Goal: Transaction & Acquisition: Purchase product/service

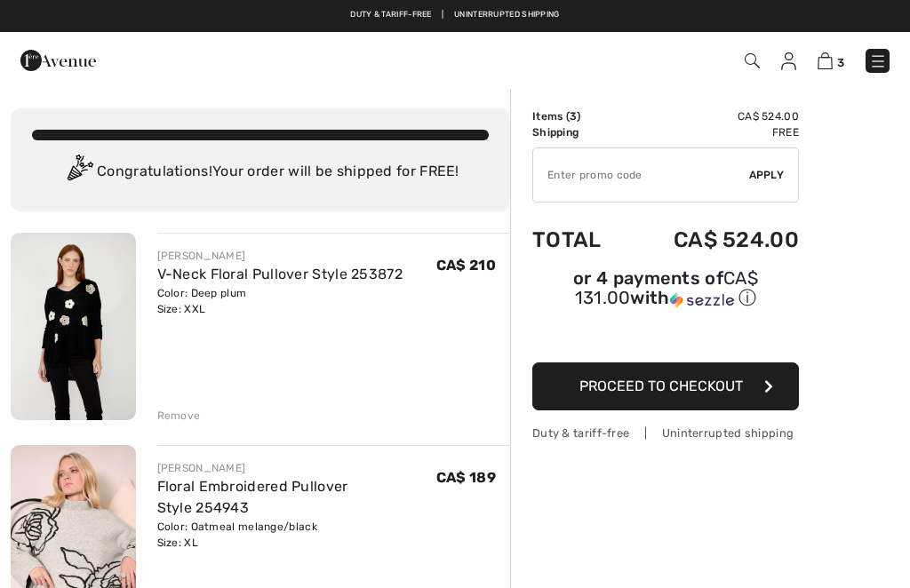
click at [166, 406] on div "Remove" at bounding box center [334, 414] width 354 height 20
click at [175, 419] on div "Remove" at bounding box center [179, 416] width 44 height 16
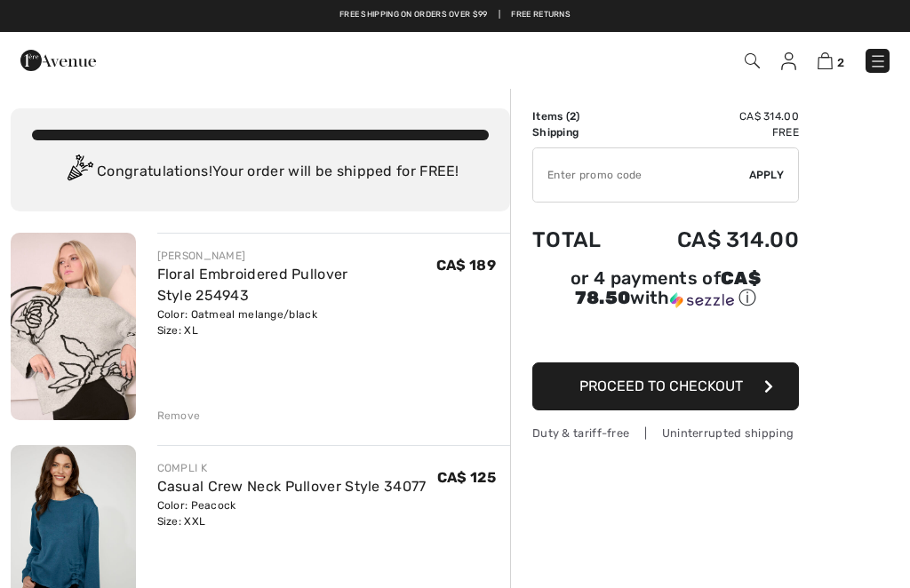
click at [169, 418] on div "Remove" at bounding box center [179, 416] width 44 height 16
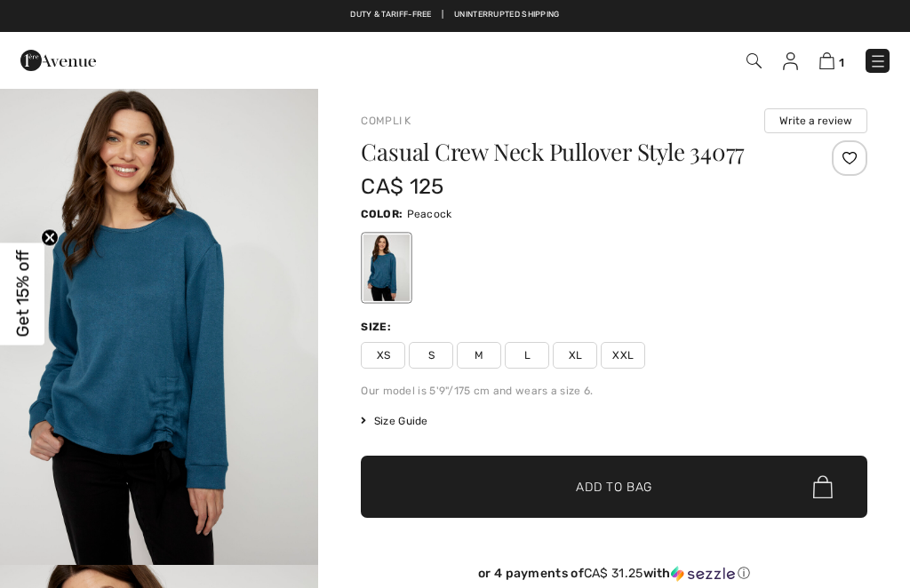
checkbox input "true"
click at [169, 290] on img "1 / 4" at bounding box center [159, 326] width 318 height 478
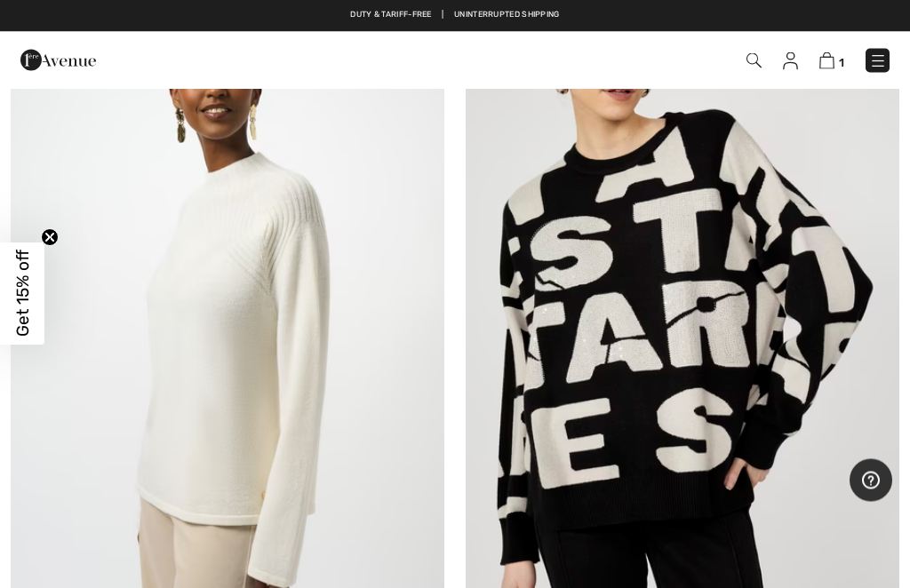
scroll to position [1761, 0]
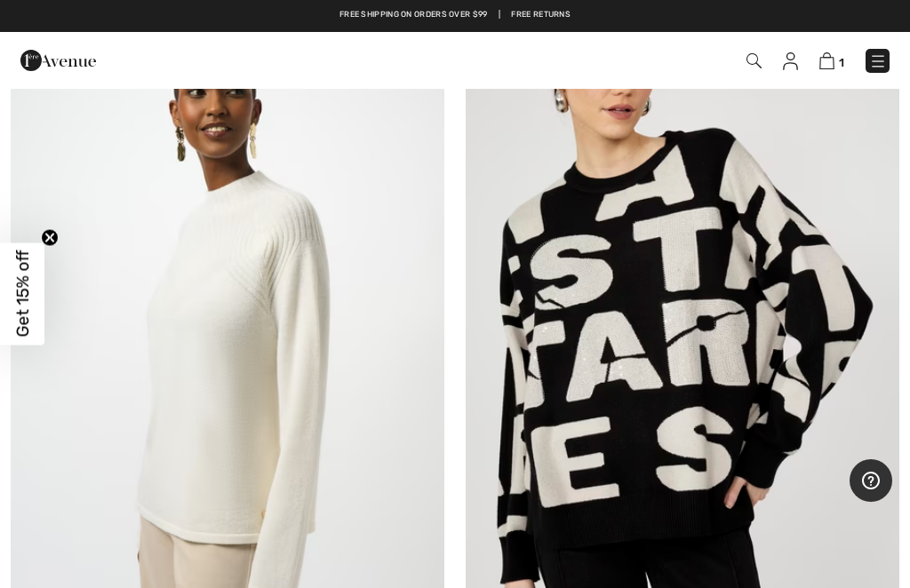
click at [214, 317] on img at bounding box center [228, 332] width 434 height 651
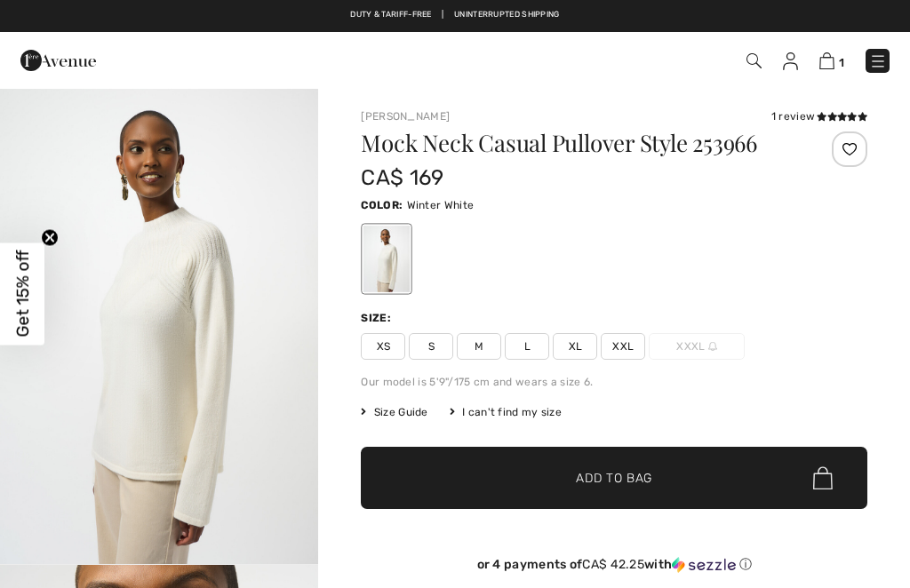
checkbox input "true"
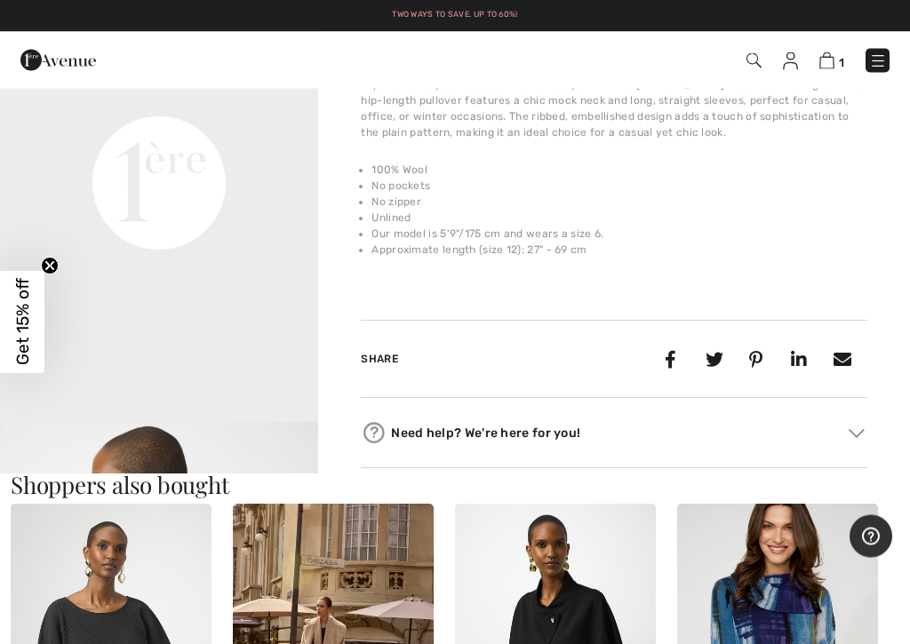
scroll to position [1100, 0]
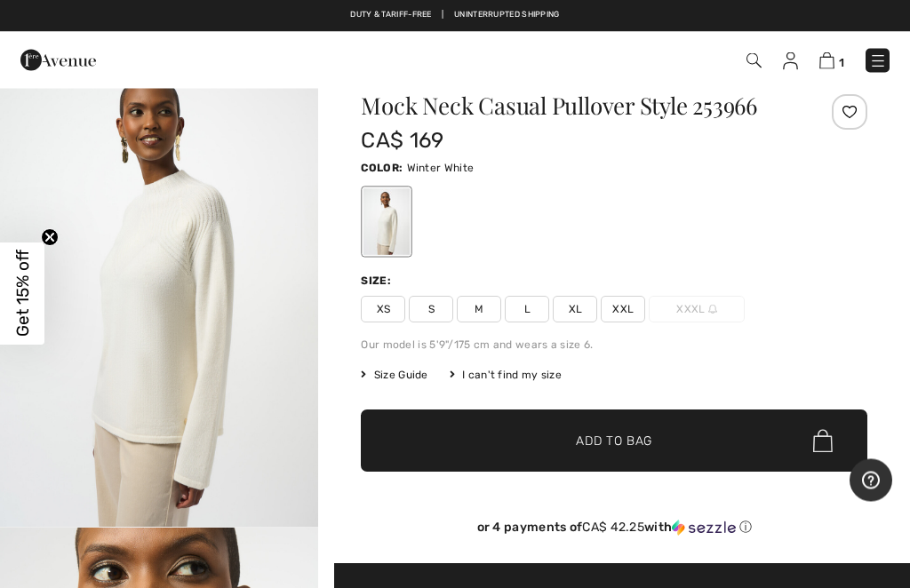
click at [185, 319] on img "1 / 5" at bounding box center [159, 289] width 318 height 477
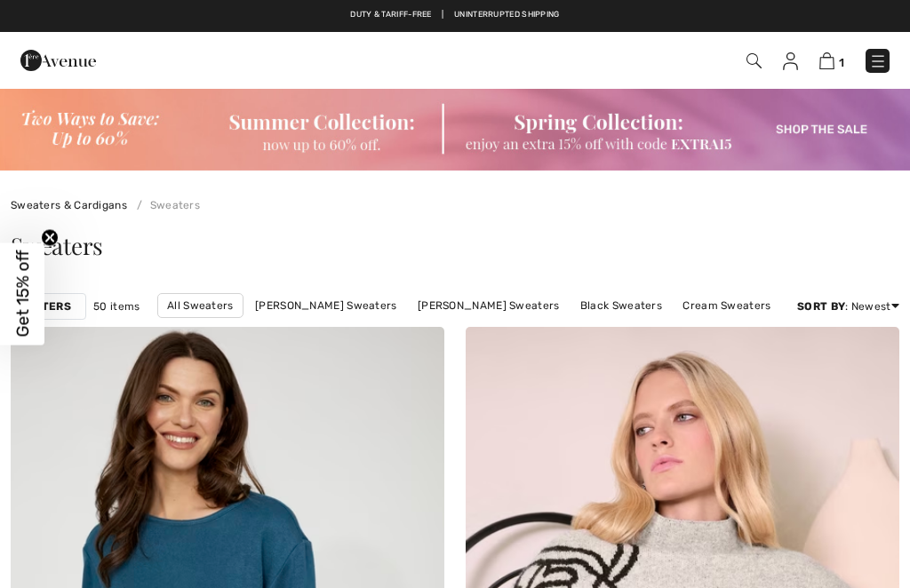
checkbox input "true"
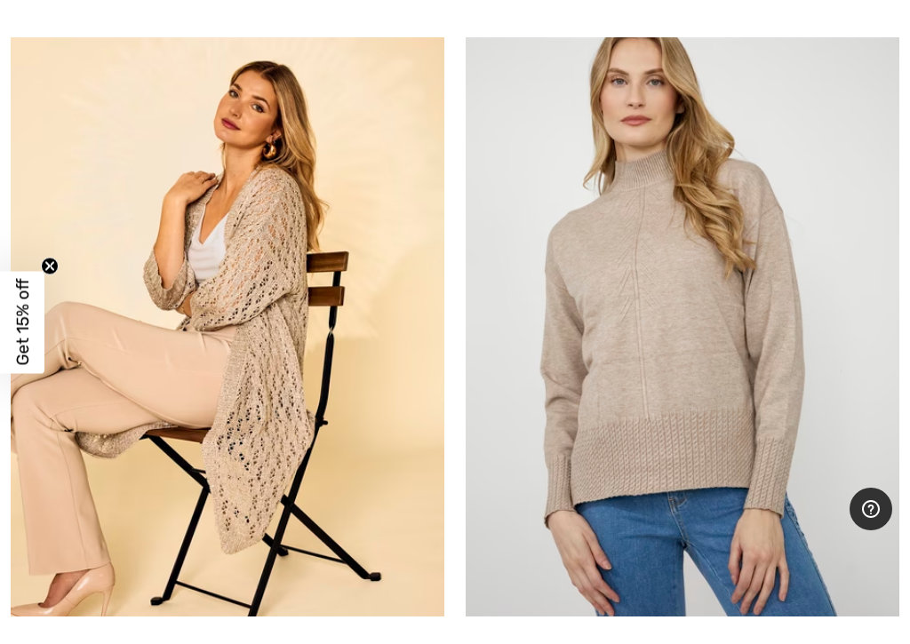
scroll to position [13254, 0]
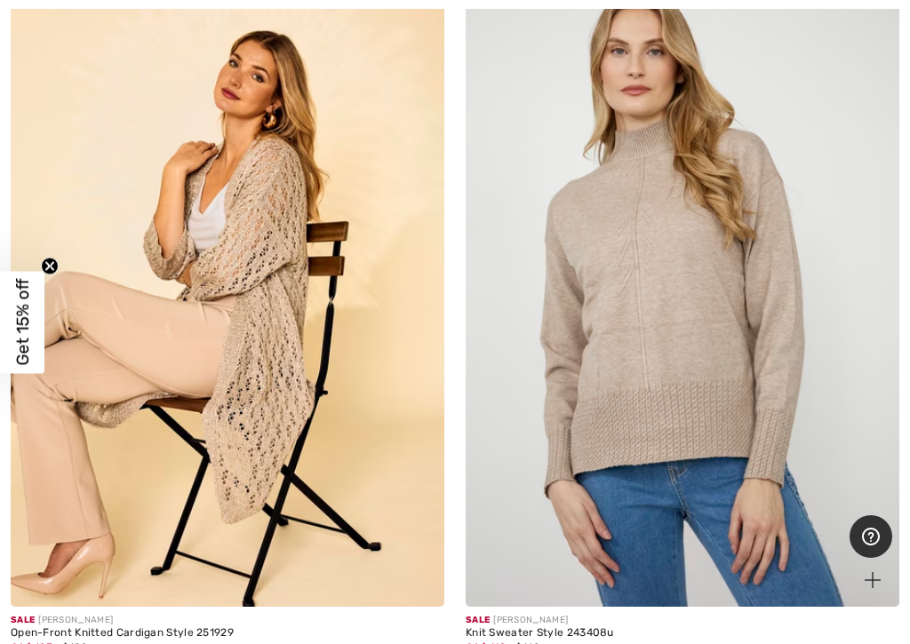
click at [753, 329] on img at bounding box center [683, 281] width 434 height 651
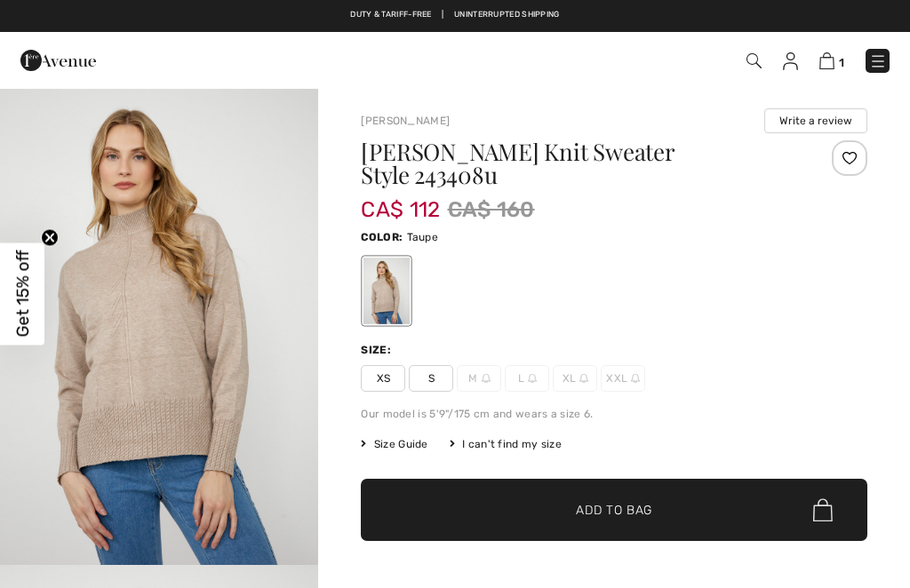
checkbox input "true"
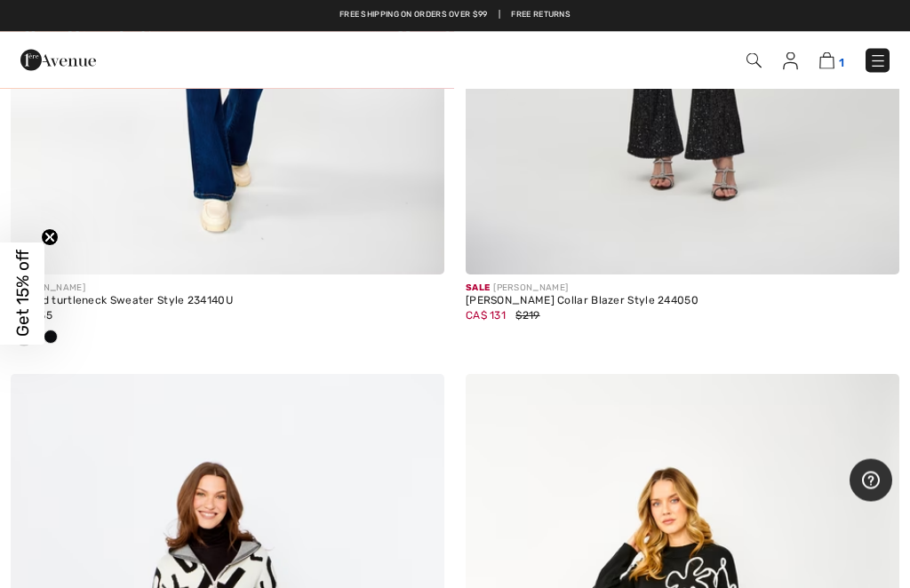
scroll to position [15924, 0]
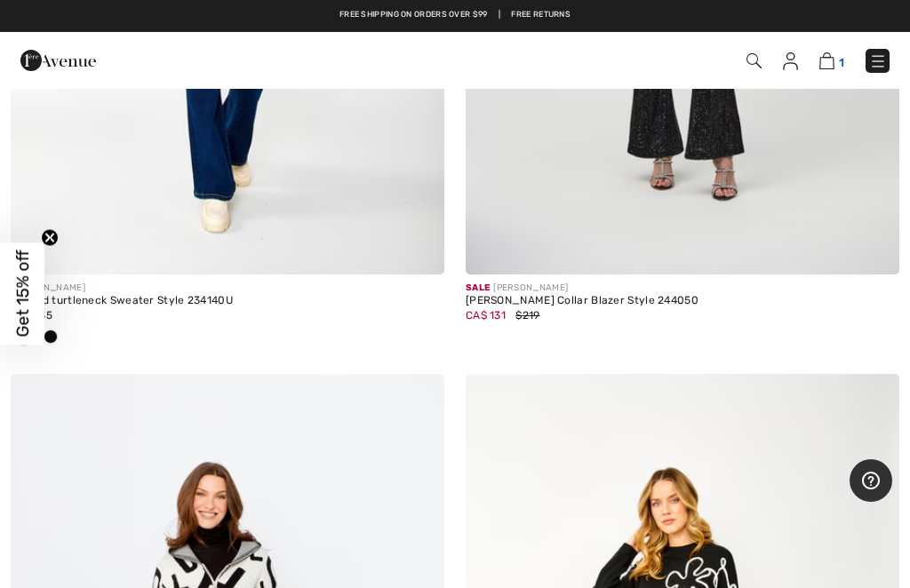
click at [843, 56] on span "1" at bounding box center [841, 62] width 5 height 13
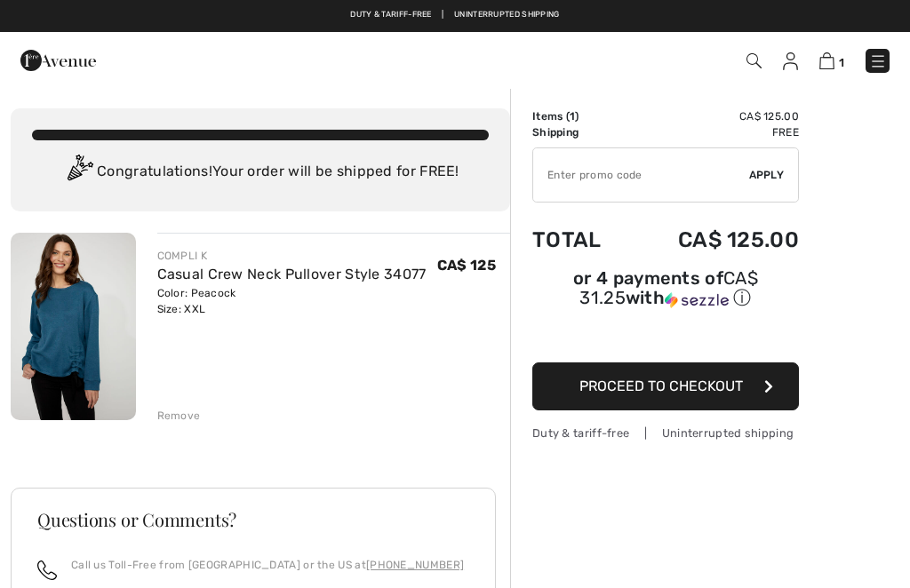
click at [69, 321] on img at bounding box center [73, 327] width 125 height 188
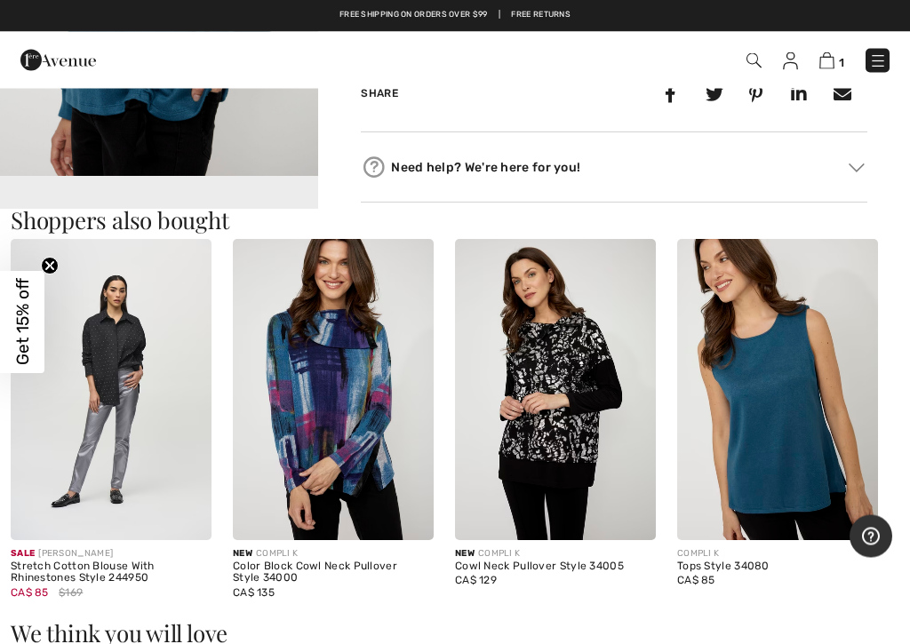
scroll to position [868, 0]
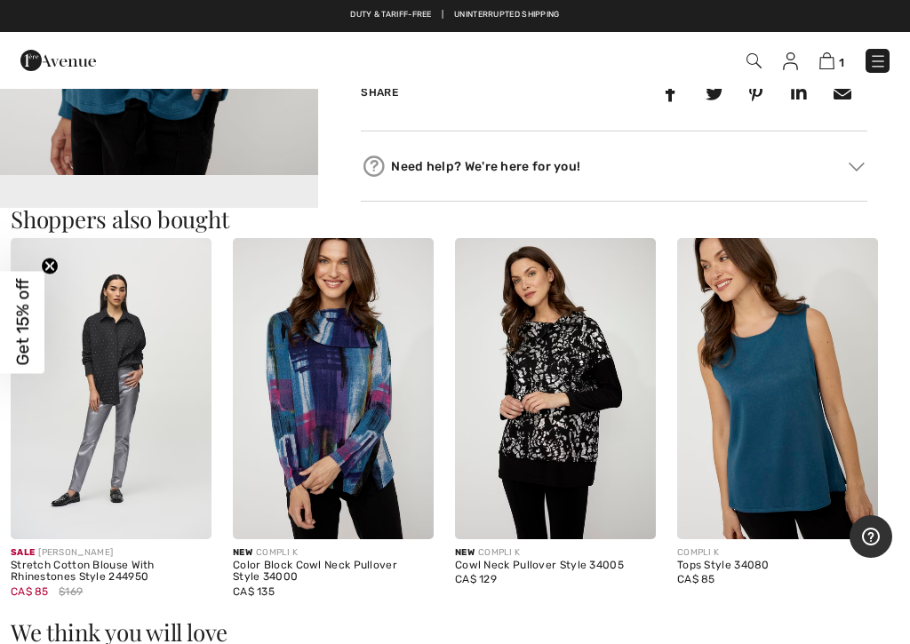
click at [817, 426] on img at bounding box center [777, 388] width 201 height 301
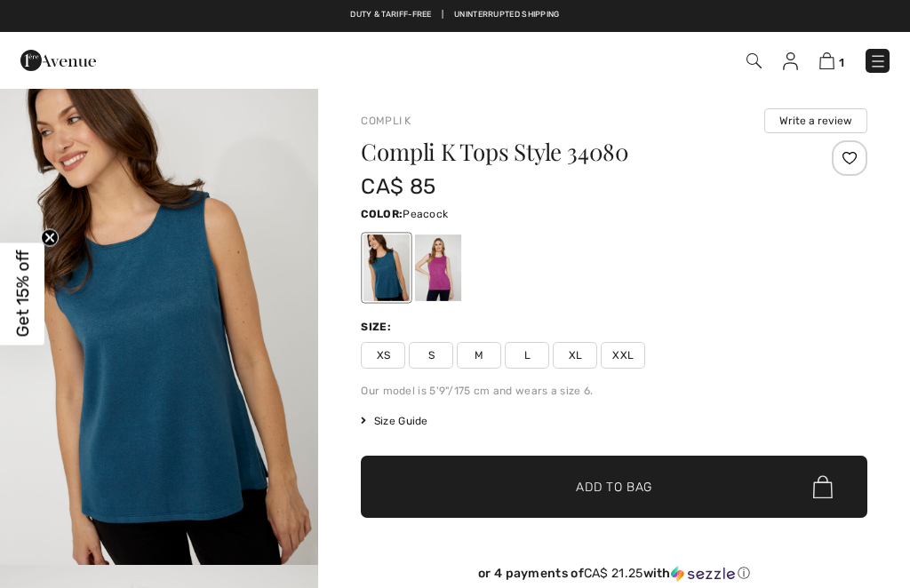
checkbox input "true"
click at [458, 268] on div at bounding box center [438, 268] width 46 height 67
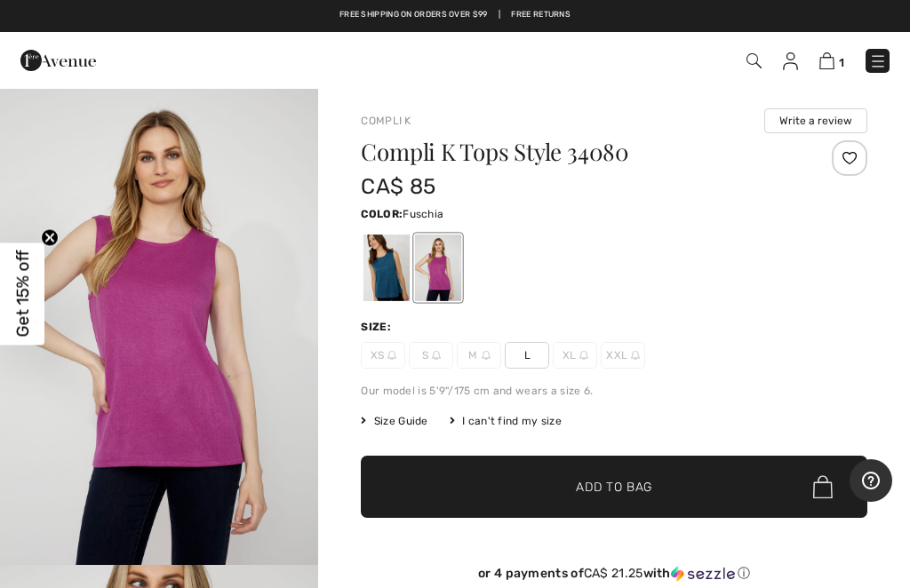
click at [760, 59] on img at bounding box center [754, 60] width 15 height 15
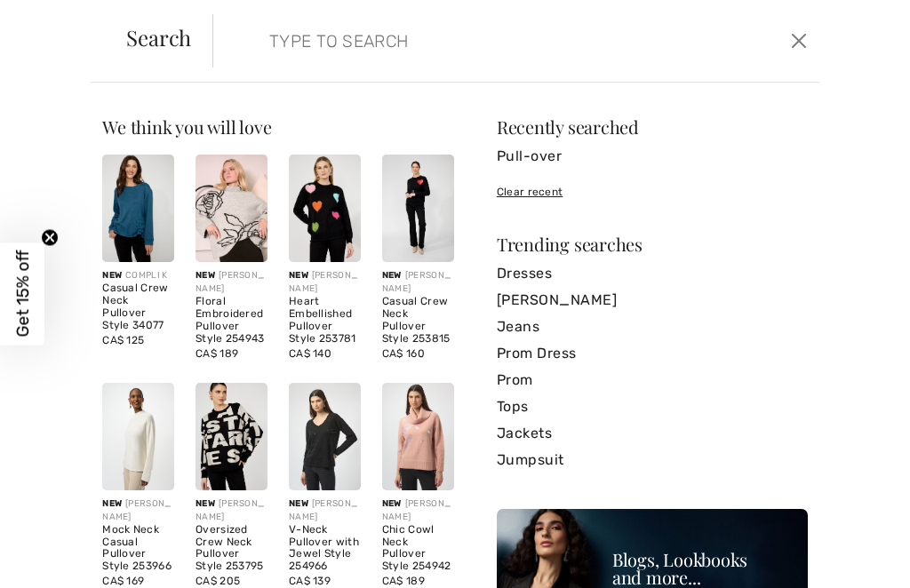
click at [322, 47] on input "search" at bounding box center [454, 40] width 397 height 53
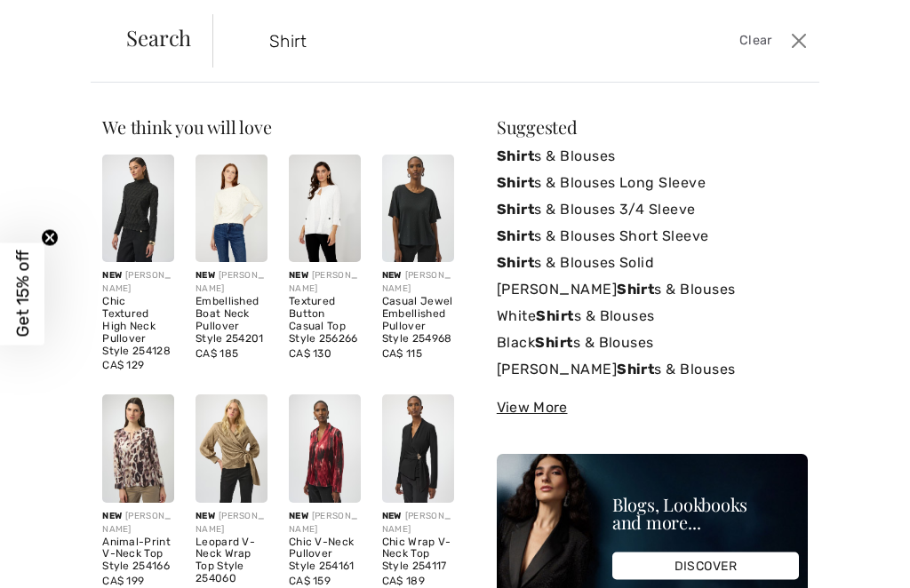
type input "Shirt"
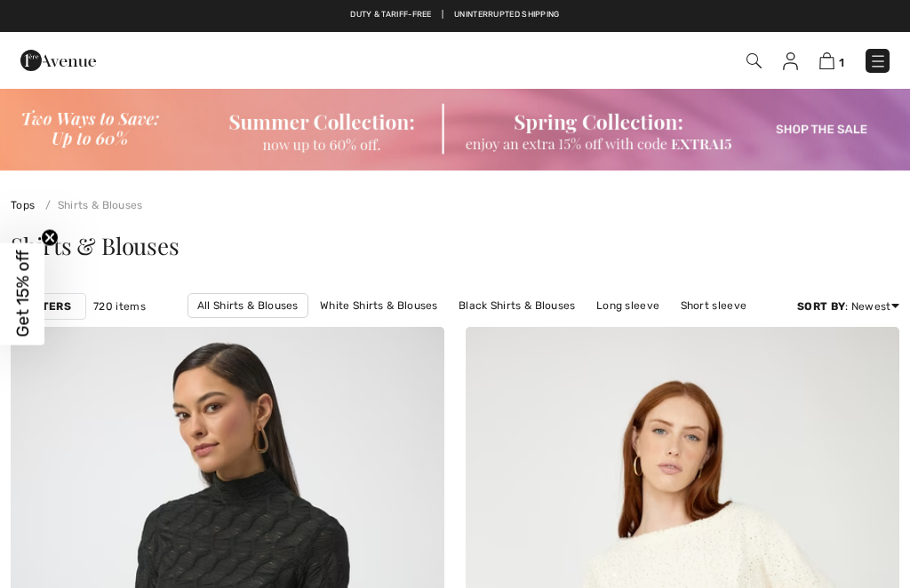
checkbox input "true"
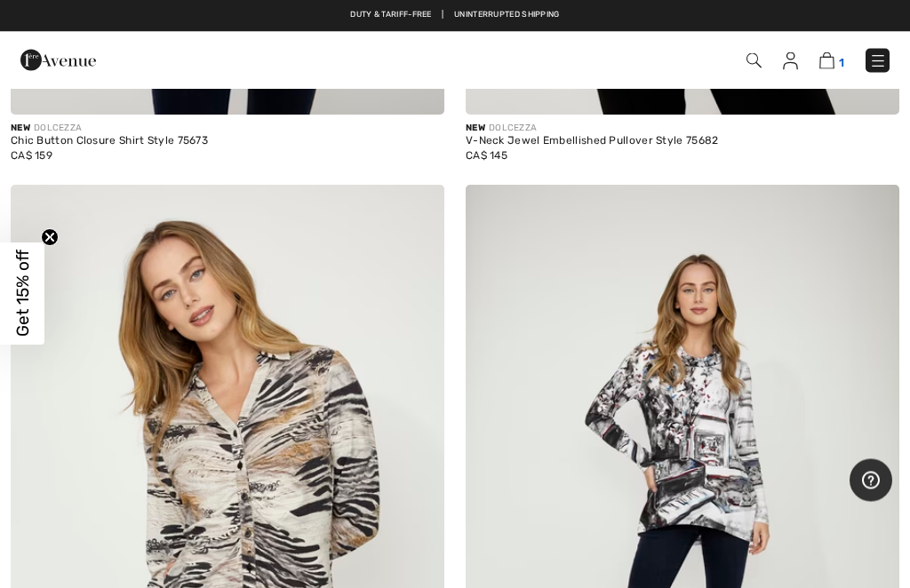
scroll to position [15070, 0]
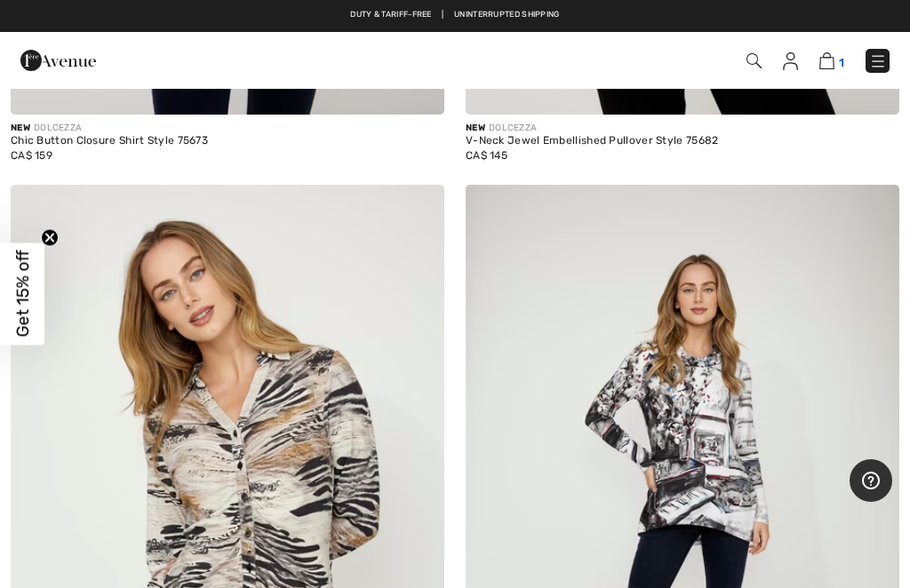
click at [834, 61] on img at bounding box center [827, 60] width 15 height 17
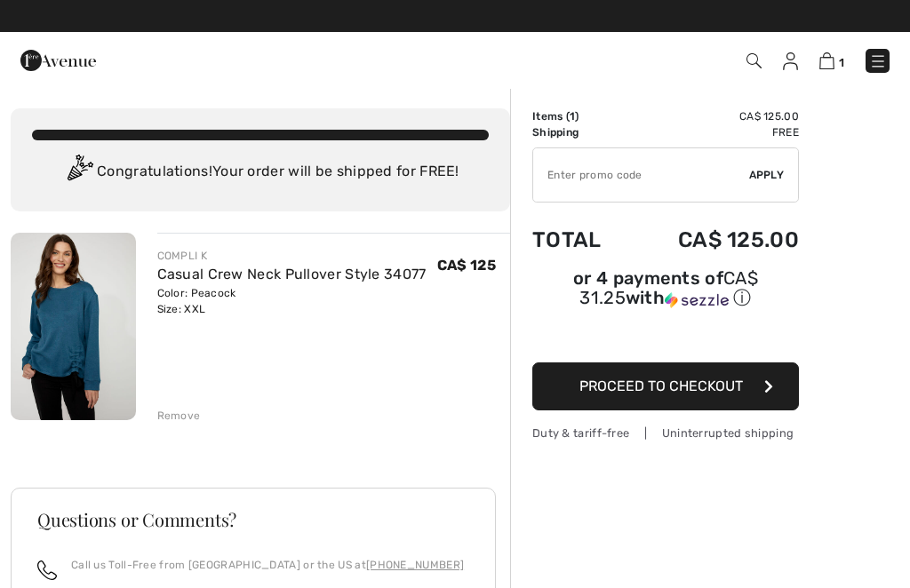
click at [79, 300] on img at bounding box center [73, 327] width 125 height 188
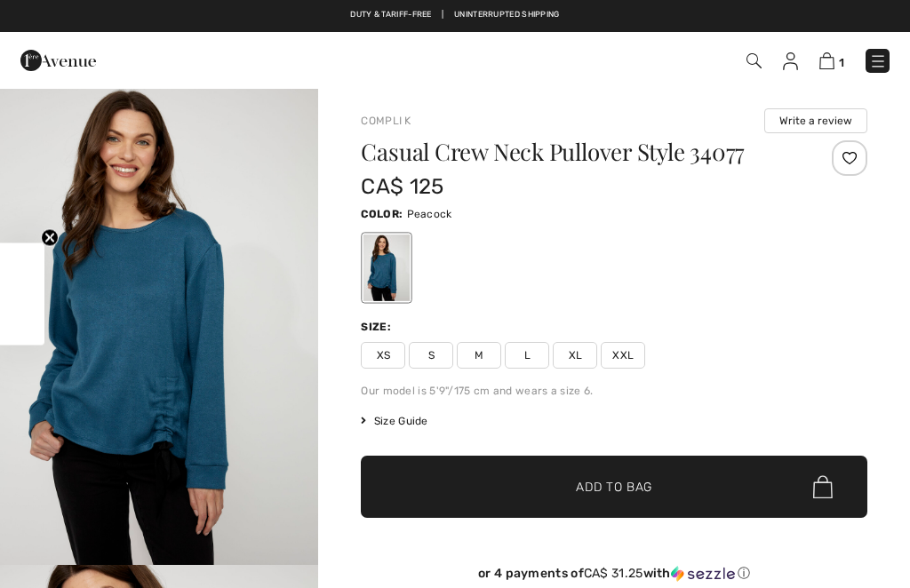
checkbox input "true"
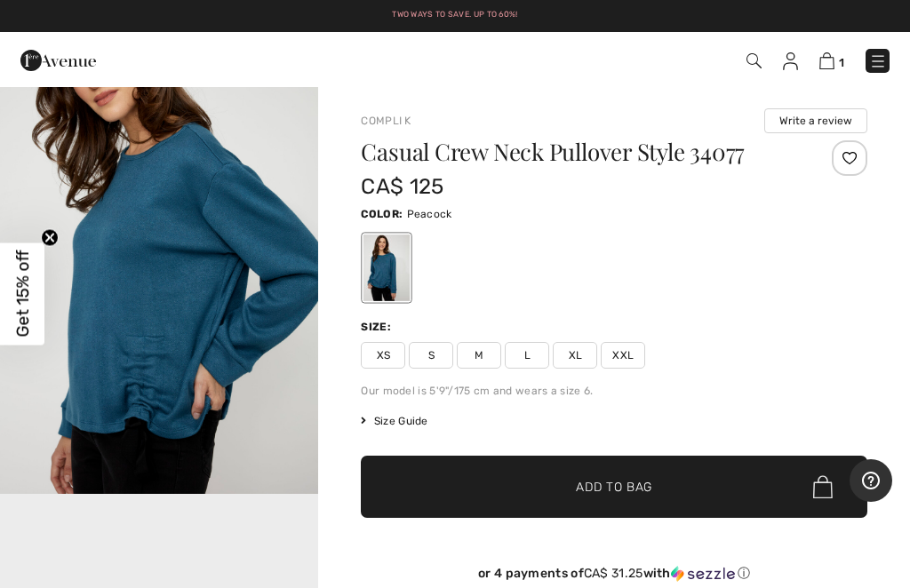
scroll to position [552, 0]
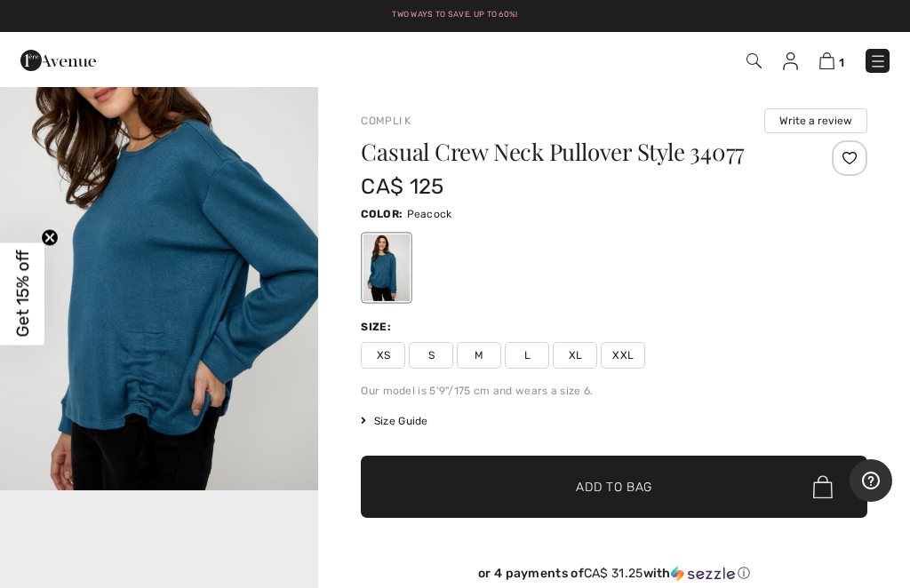
click at [95, 346] on img "2 / 4" at bounding box center [159, 252] width 318 height 478
click at [832, 56] on img at bounding box center [827, 60] width 15 height 17
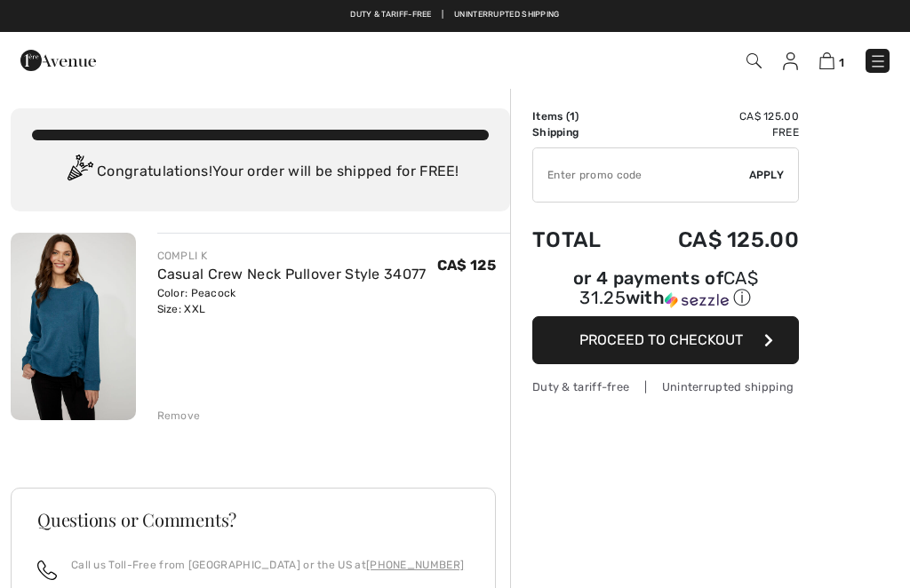
checkbox input "true"
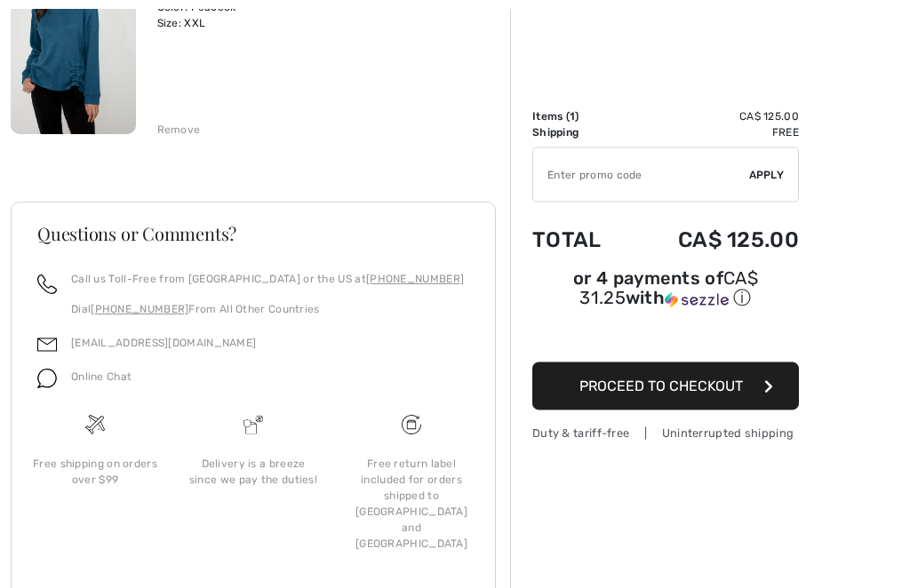
scroll to position [286, 0]
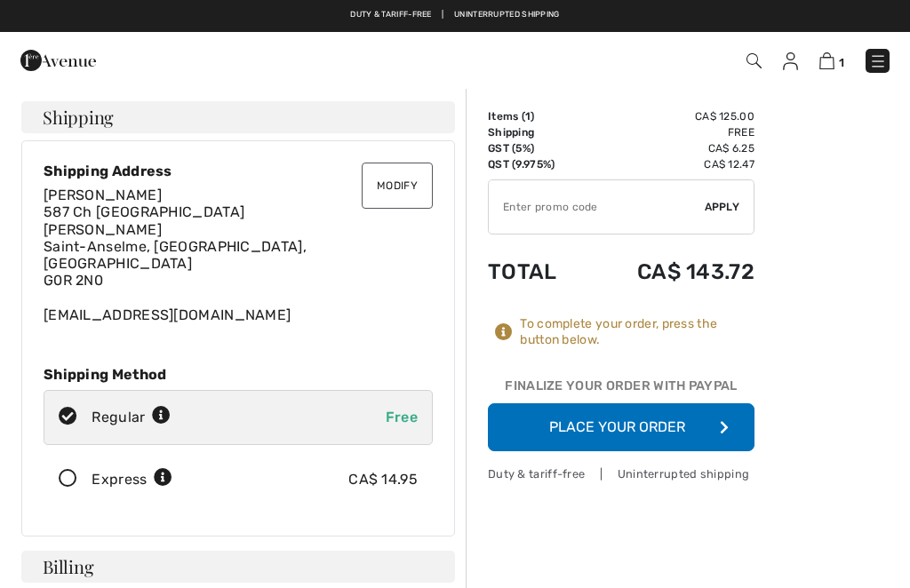
click at [707, 436] on button "Place Your Order" at bounding box center [621, 428] width 267 height 48
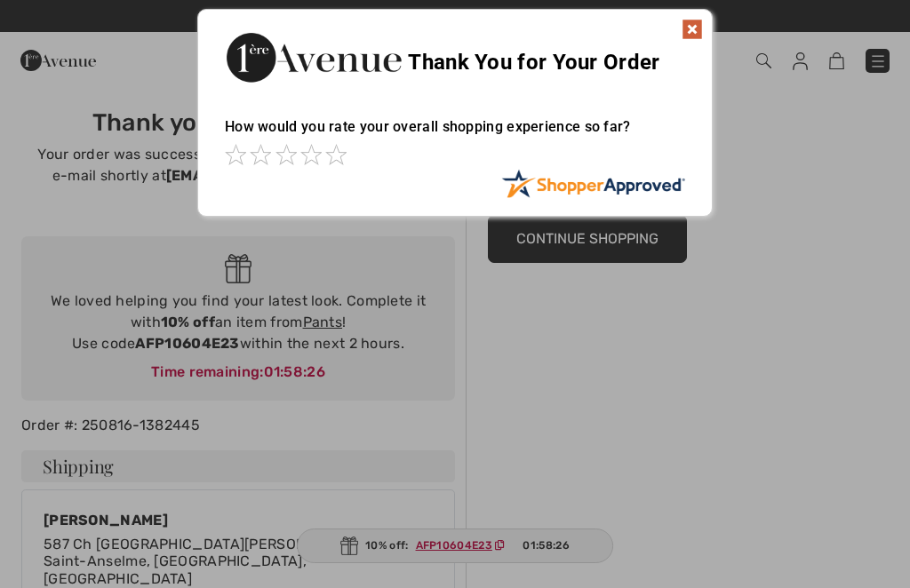
click at [333, 311] on div at bounding box center [455, 294] width 910 height 588
click at [702, 31] on img at bounding box center [692, 29] width 21 height 21
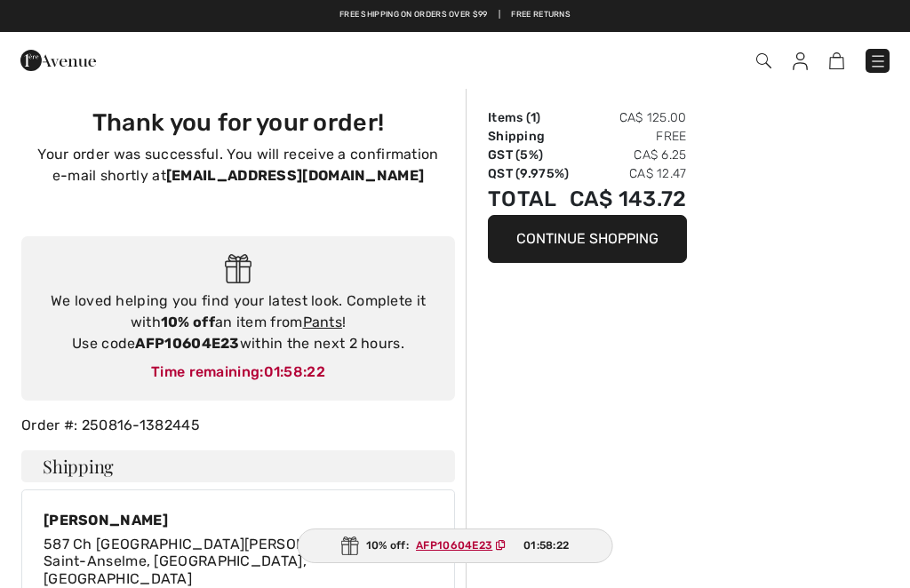
click at [695, 28] on div "Free shipping on orders over $99 | Free Returns" at bounding box center [455, 24] width 910 height 30
click at [335, 323] on link "Pants" at bounding box center [323, 322] width 40 height 17
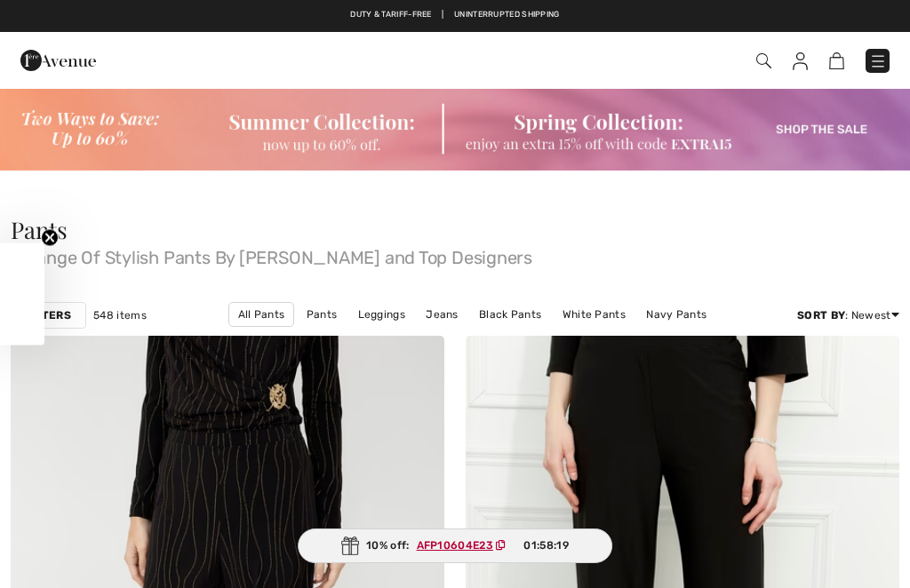
checkbox input "true"
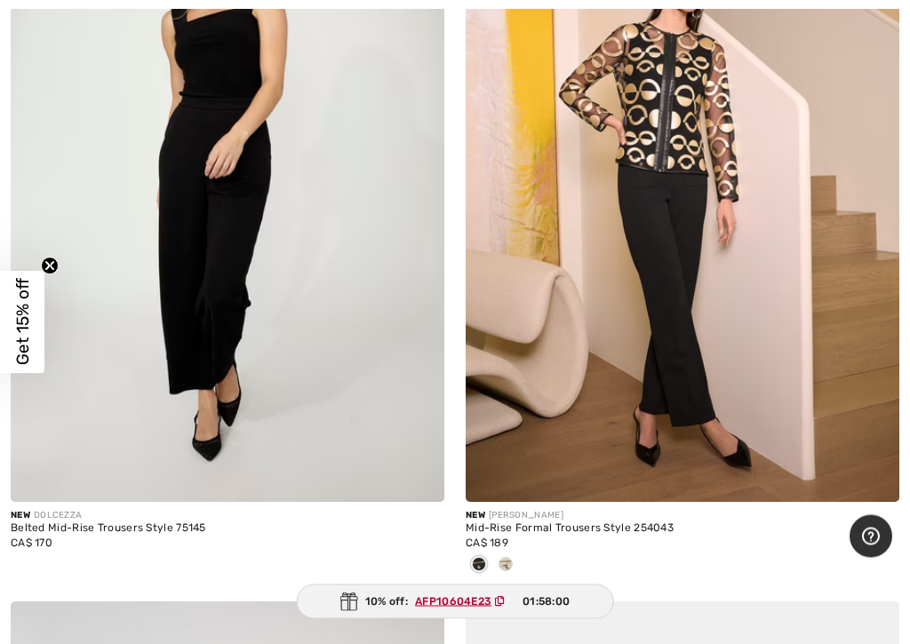
scroll to position [3382, 0]
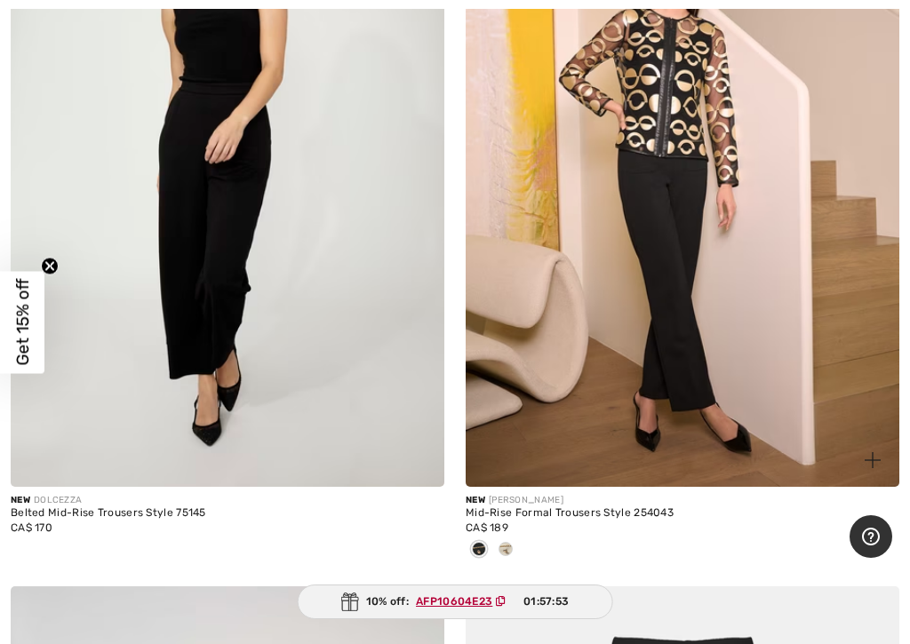
click at [790, 343] on img at bounding box center [683, 161] width 434 height 651
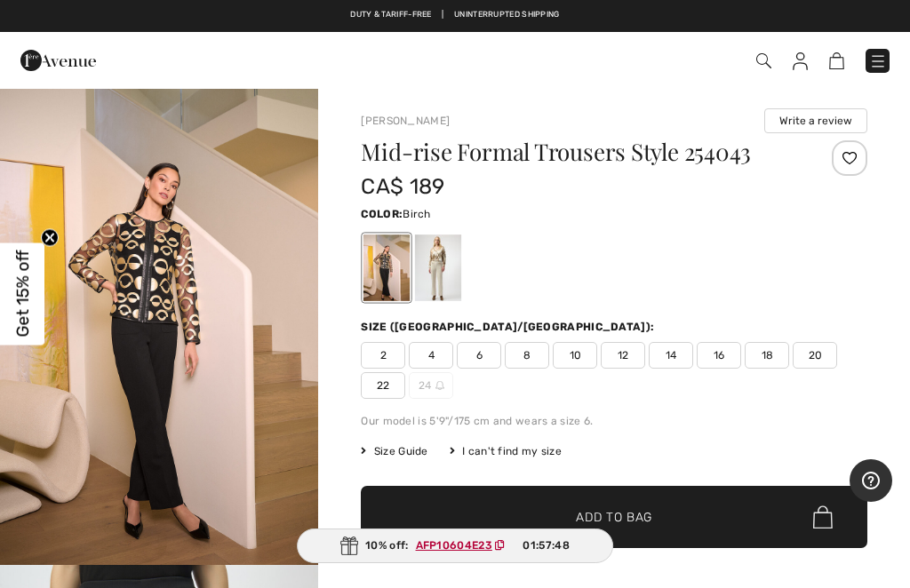
click at [452, 272] on div at bounding box center [438, 268] width 46 height 67
